Goal: Communication & Community: Ask a question

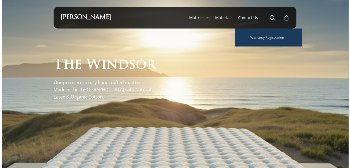
click at [248, 17] on span "Contact Us" at bounding box center [248, 17] width 20 height 5
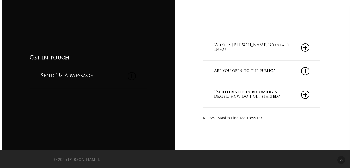
scroll to position [476, 0]
click at [61, 75] on link "Send Us A Message" at bounding box center [88, 76] width 95 height 24
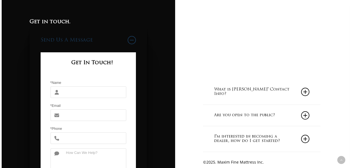
click at [69, 96] on input "*Name" at bounding box center [94, 92] width 64 height 12
type input "[PERSON_NAME]"
click at [76, 115] on input "*Email" at bounding box center [94, 115] width 64 height 12
type input "[EMAIL_ADDRESS][DOMAIN_NAME]"
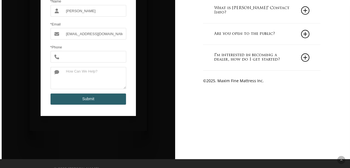
scroll to position [559, 0]
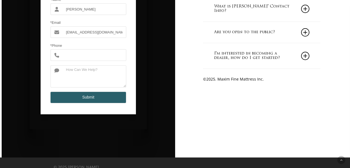
click at [77, 61] on input "*Phone" at bounding box center [94, 55] width 64 height 12
type input "13566326861"
click at [79, 74] on textarea at bounding box center [94, 76] width 64 height 22
paste textarea "[PERSON_NAME] Mattress"
type textarea "[PERSON_NAME] Mattress"
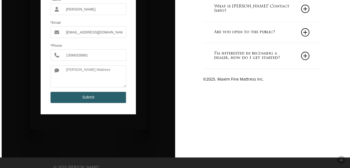
drag, startPoint x: 101, startPoint y: 72, endPoint x: 48, endPoint y: 70, distance: 52.8
click at [48, 70] on div "[PERSON_NAME] Mattress" at bounding box center [88, 76] width 84 height 22
paste textarea "Dear [PERSON_NAME], We are factory of mattress protector in [GEOGRAPHIC_DATA] ,…"
type textarea "Dear [PERSON_NAME], We are factory of mattress protector in [GEOGRAPHIC_DATA] ,…"
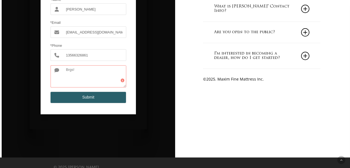
click at [84, 98] on button "Submit" at bounding box center [88, 97] width 76 height 12
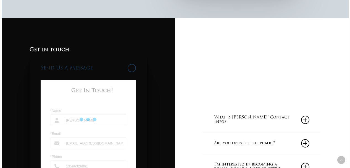
scroll to position [447, 0]
